Goal: Transaction & Acquisition: Purchase product/service

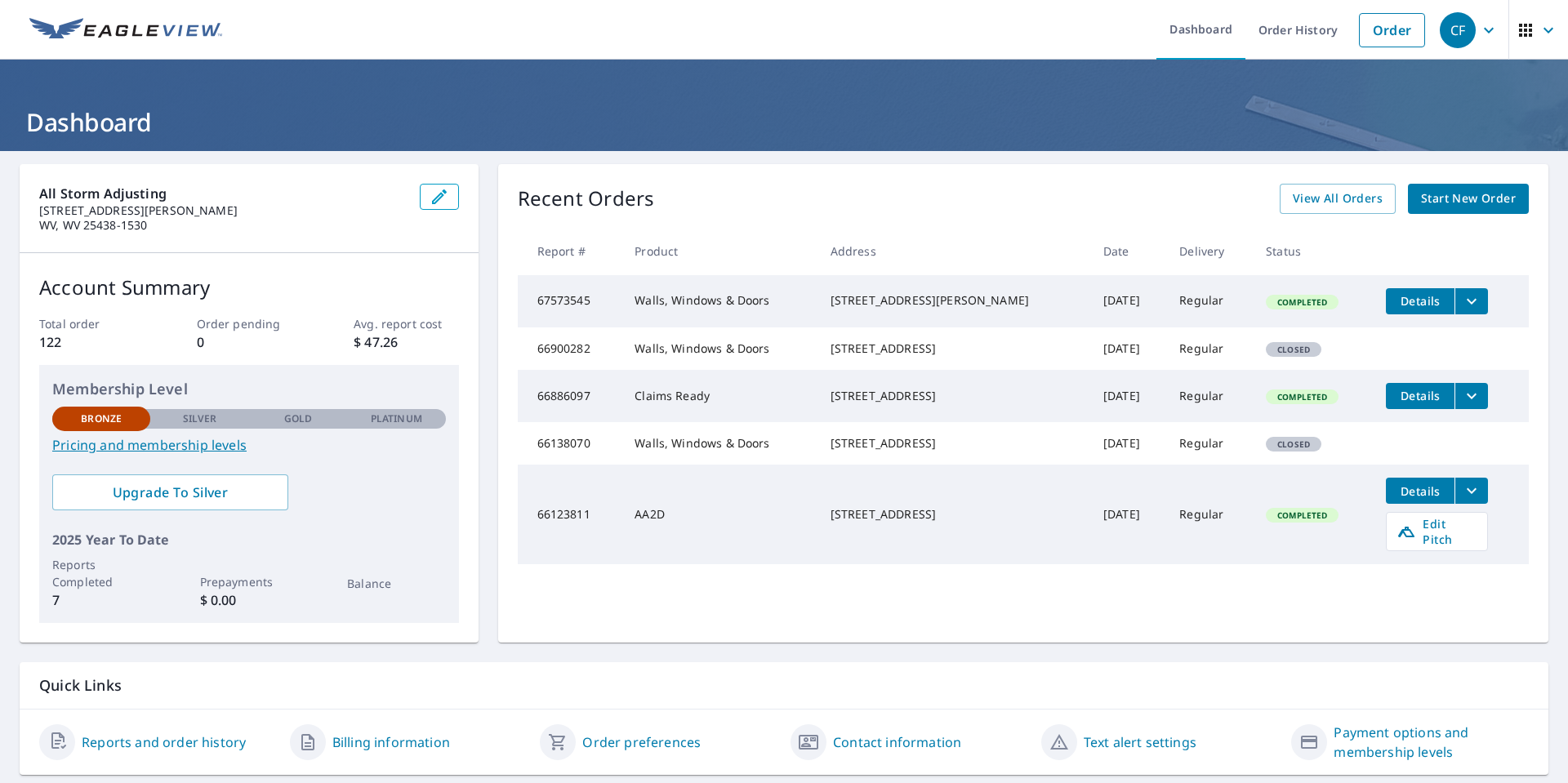
click at [1464, 186] on link "Start New Order" at bounding box center [1468, 198] width 121 height 30
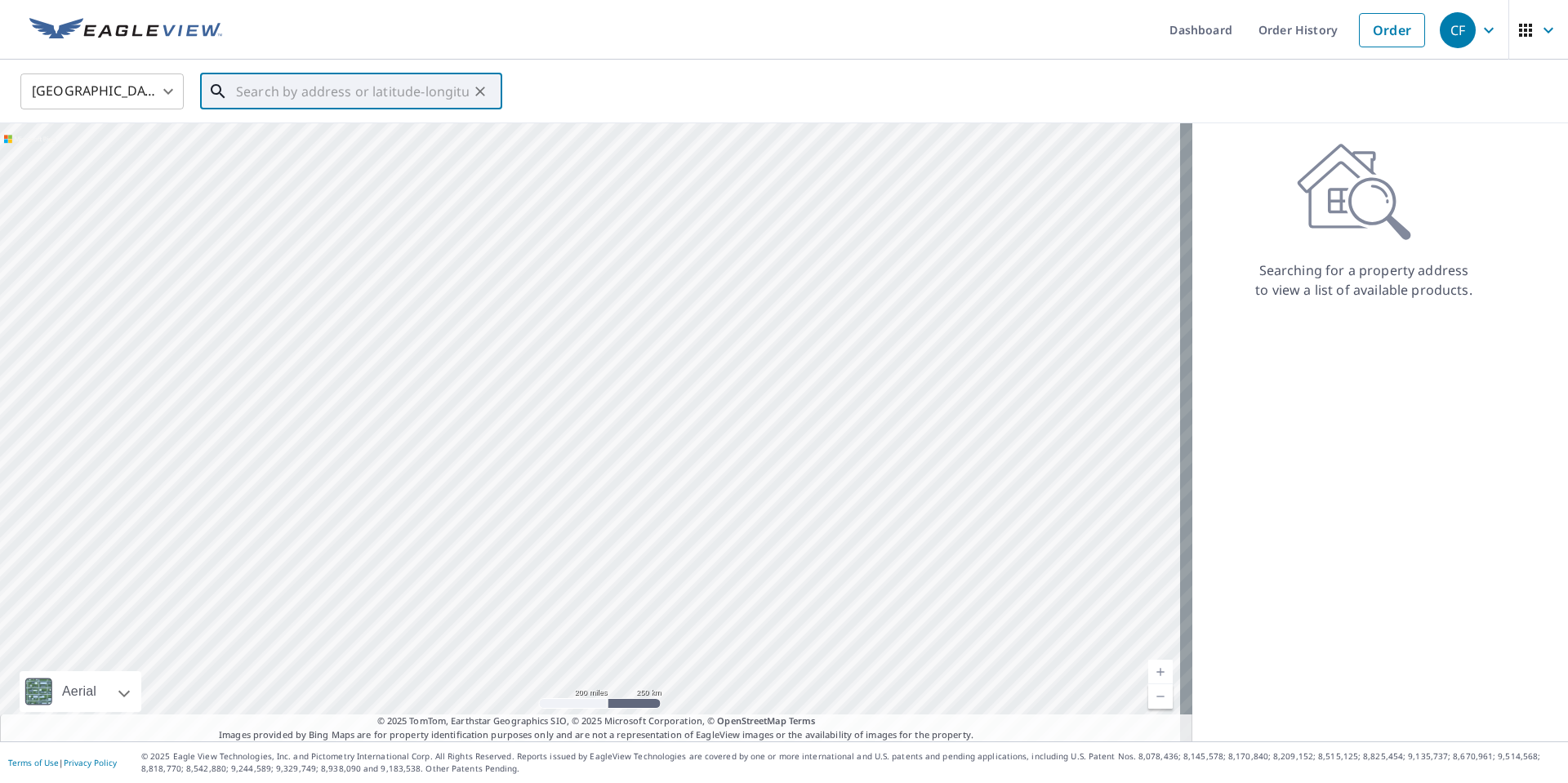
click at [302, 83] on input "text" at bounding box center [352, 91] width 233 height 46
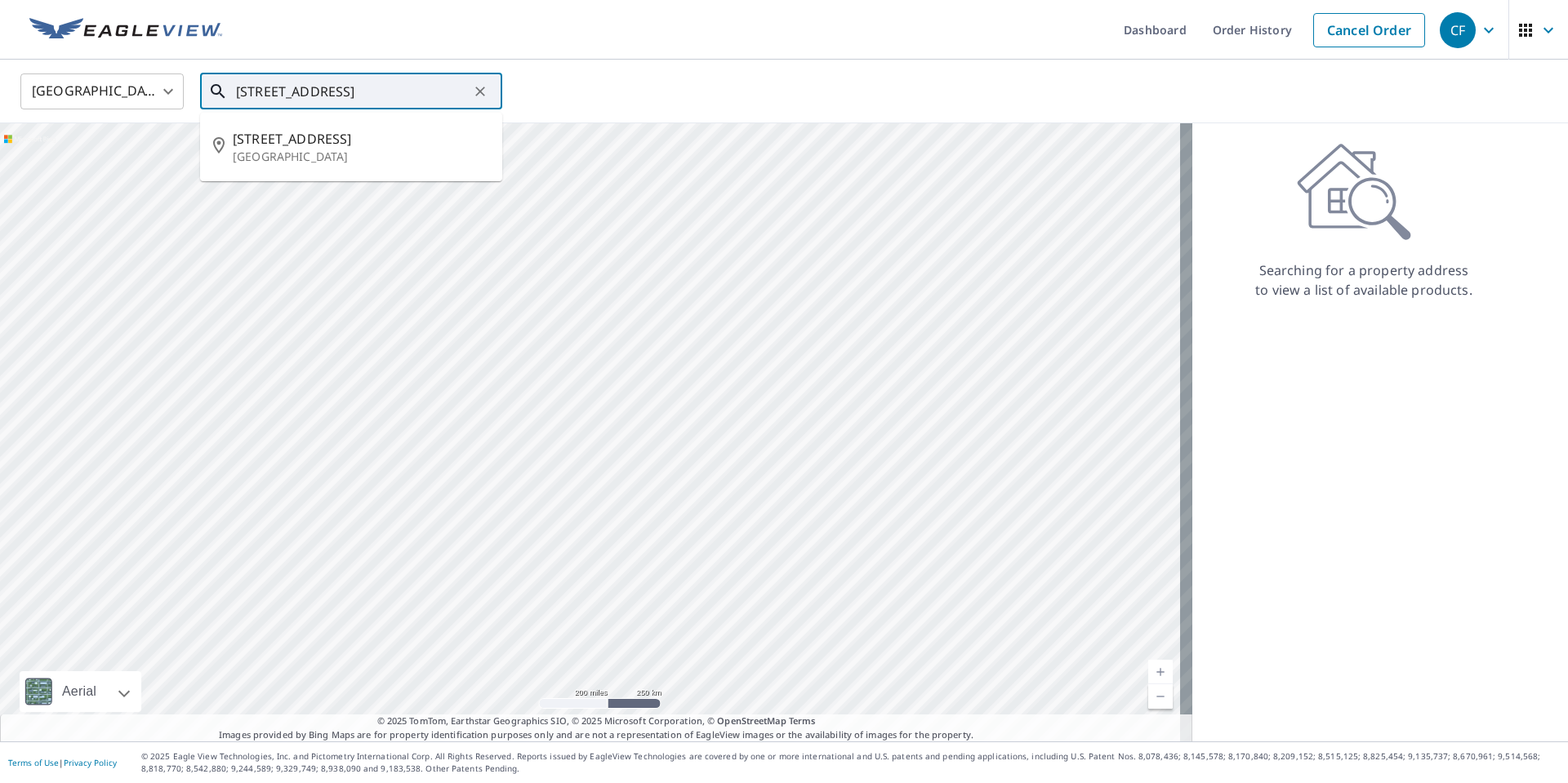
type input "[STREET_ADDRESS]"
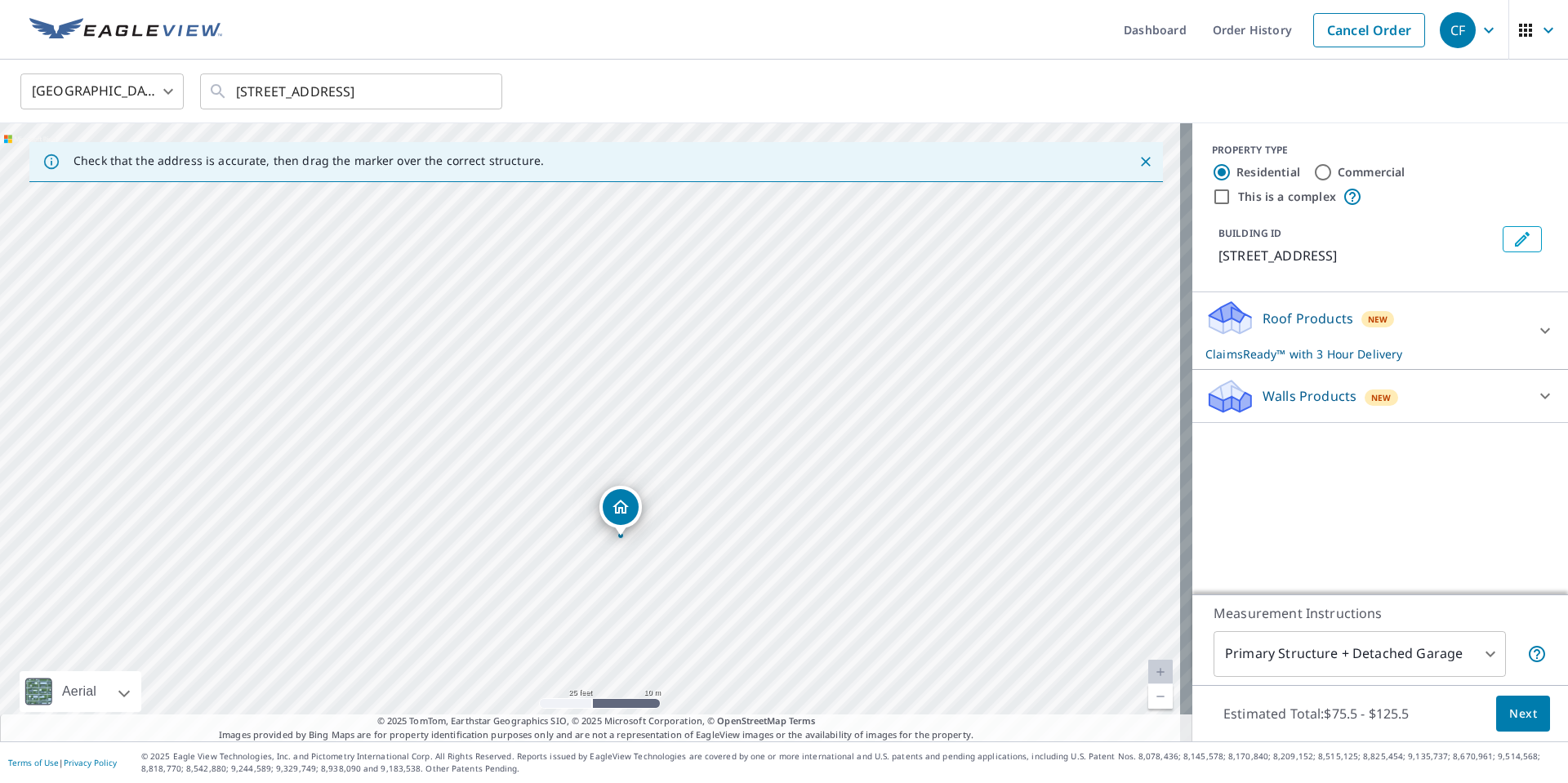
click at [1368, 326] on span "New" at bounding box center [1377, 319] width 20 height 13
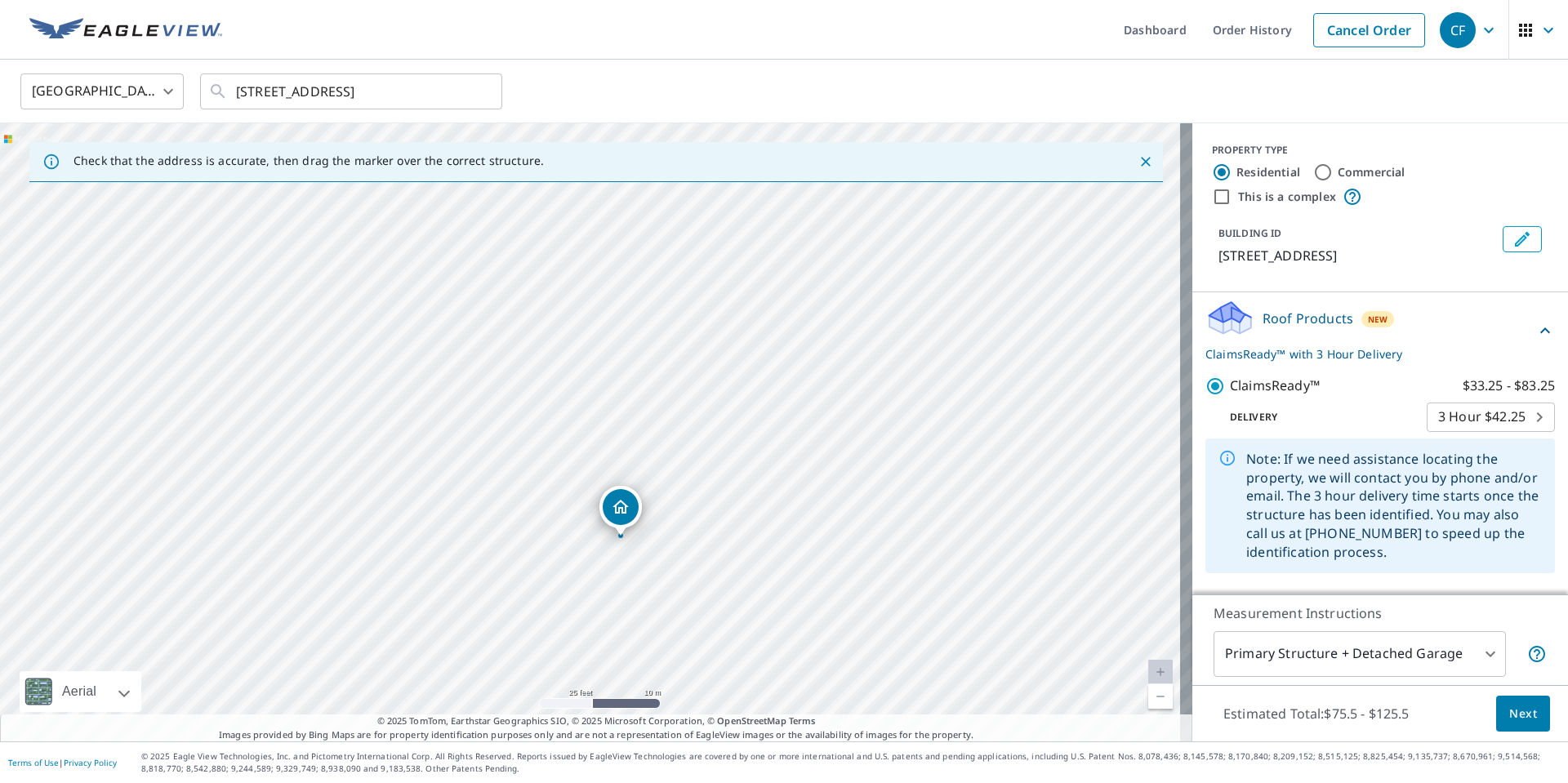
click at [1514, 418] on body "CF CF Dashboard Order History Cancel Order CF [GEOGRAPHIC_DATA] [GEOGRAPHIC_DAT…" at bounding box center [784, 392] width 1568 height 783
click at [1454, 351] on li "Regular $0" at bounding box center [1466, 358] width 128 height 30
type input "8"
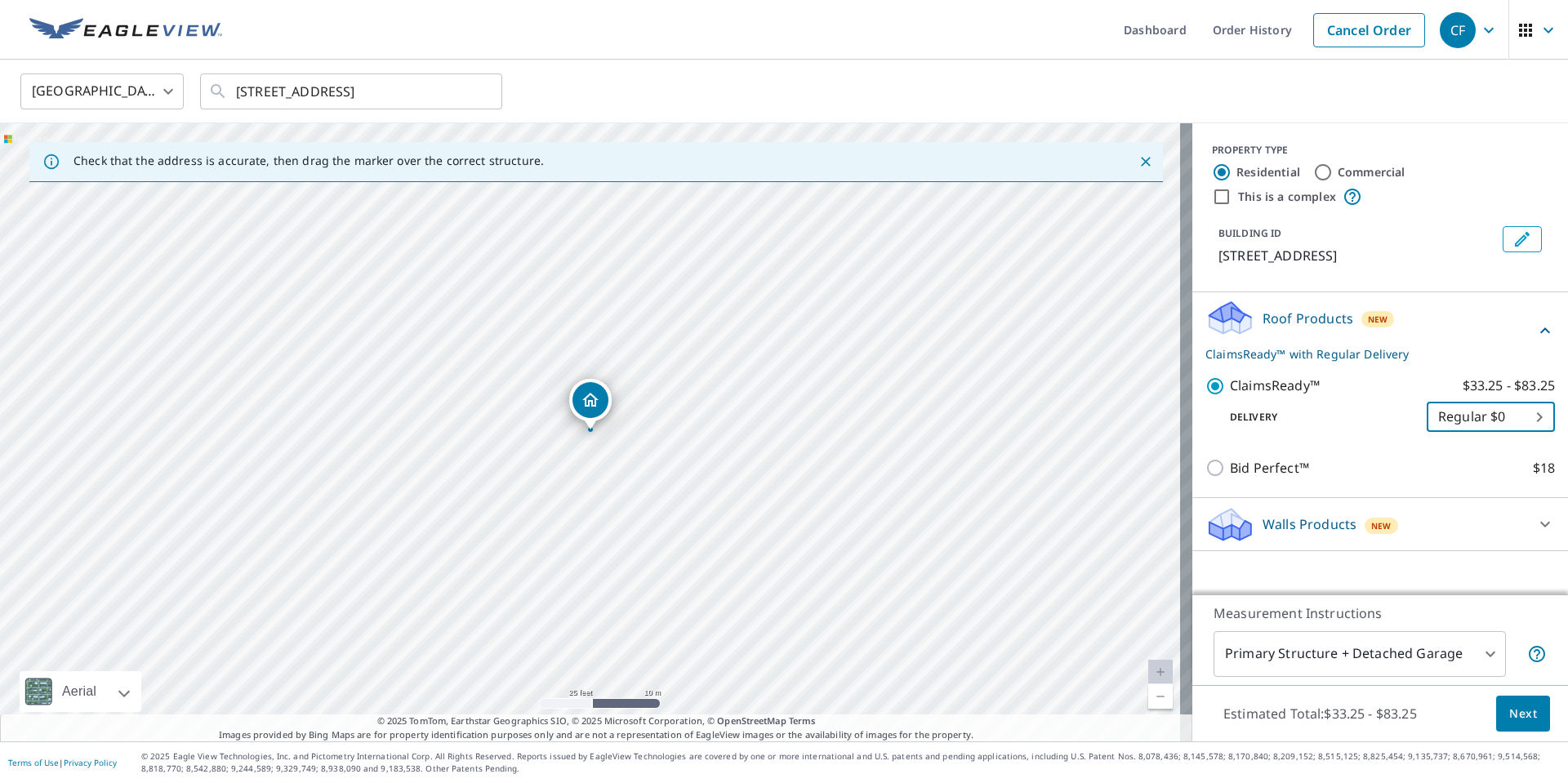
click at [1510, 705] on span "Next" at bounding box center [1524, 713] width 28 height 20
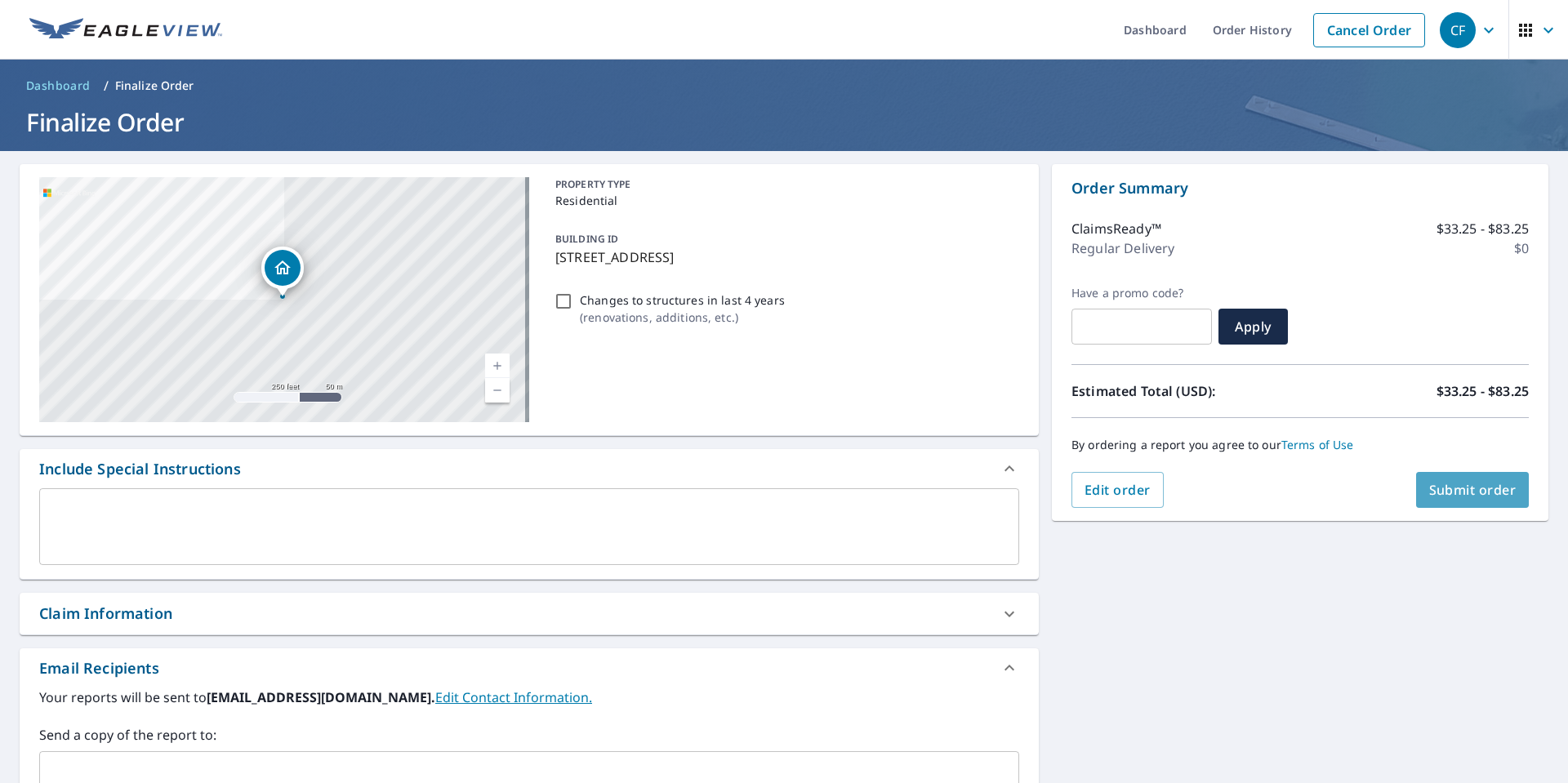
click at [1452, 499] on span "Submit order" at bounding box center [1473, 490] width 87 height 18
